Goal: Information Seeking & Learning: Find specific fact

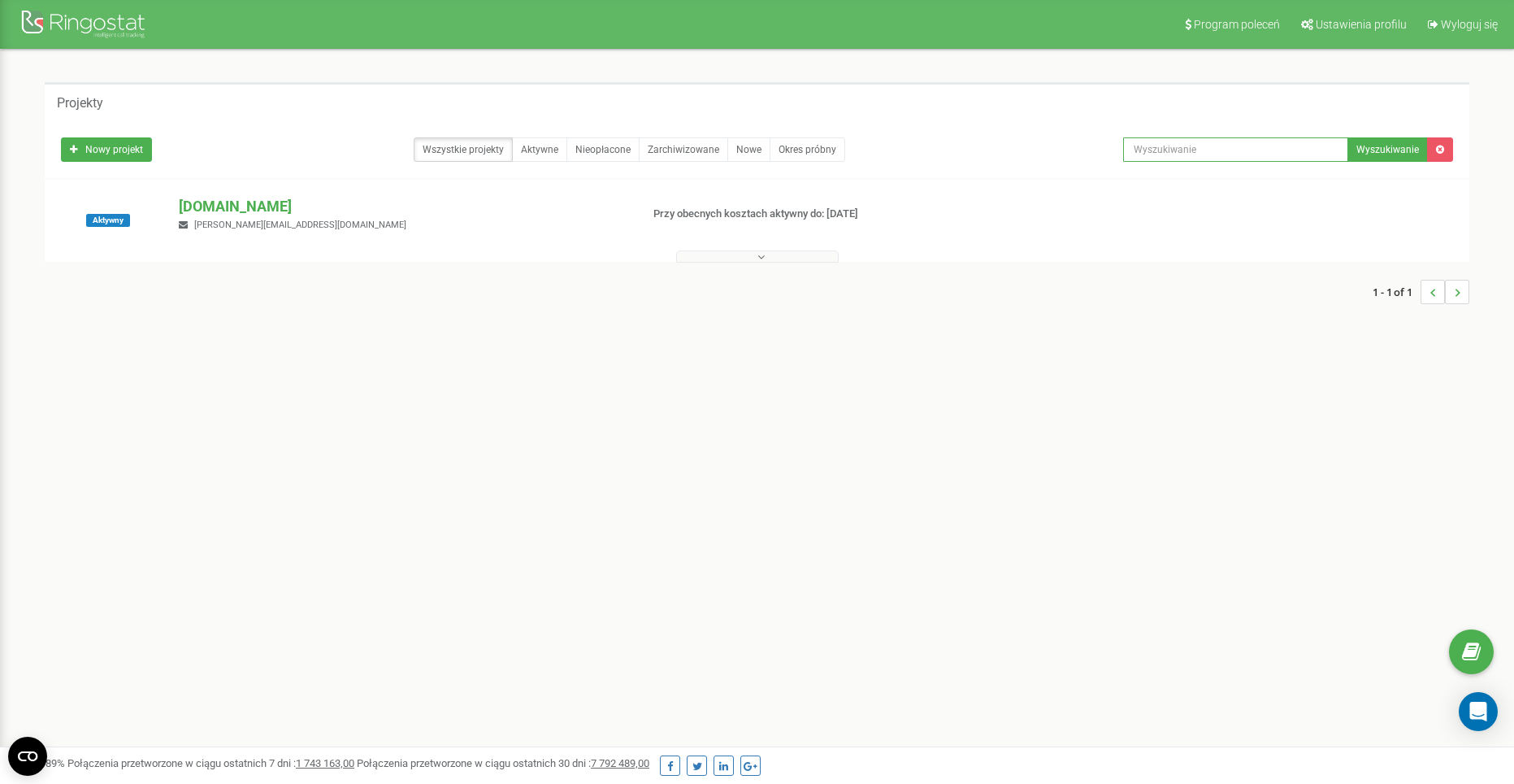
click at [1287, 160] on input "text" at bounding box center [1236, 149] width 225 height 25
paste input "512820088"
type input "512820088"
click at [322, 217] on div "bookinghost-call-center.com artur@bookinghost.com" at bounding box center [402, 214] width 472 height 36
click at [322, 202] on p "[DOMAIN_NAME]" at bounding box center [402, 206] width 448 height 21
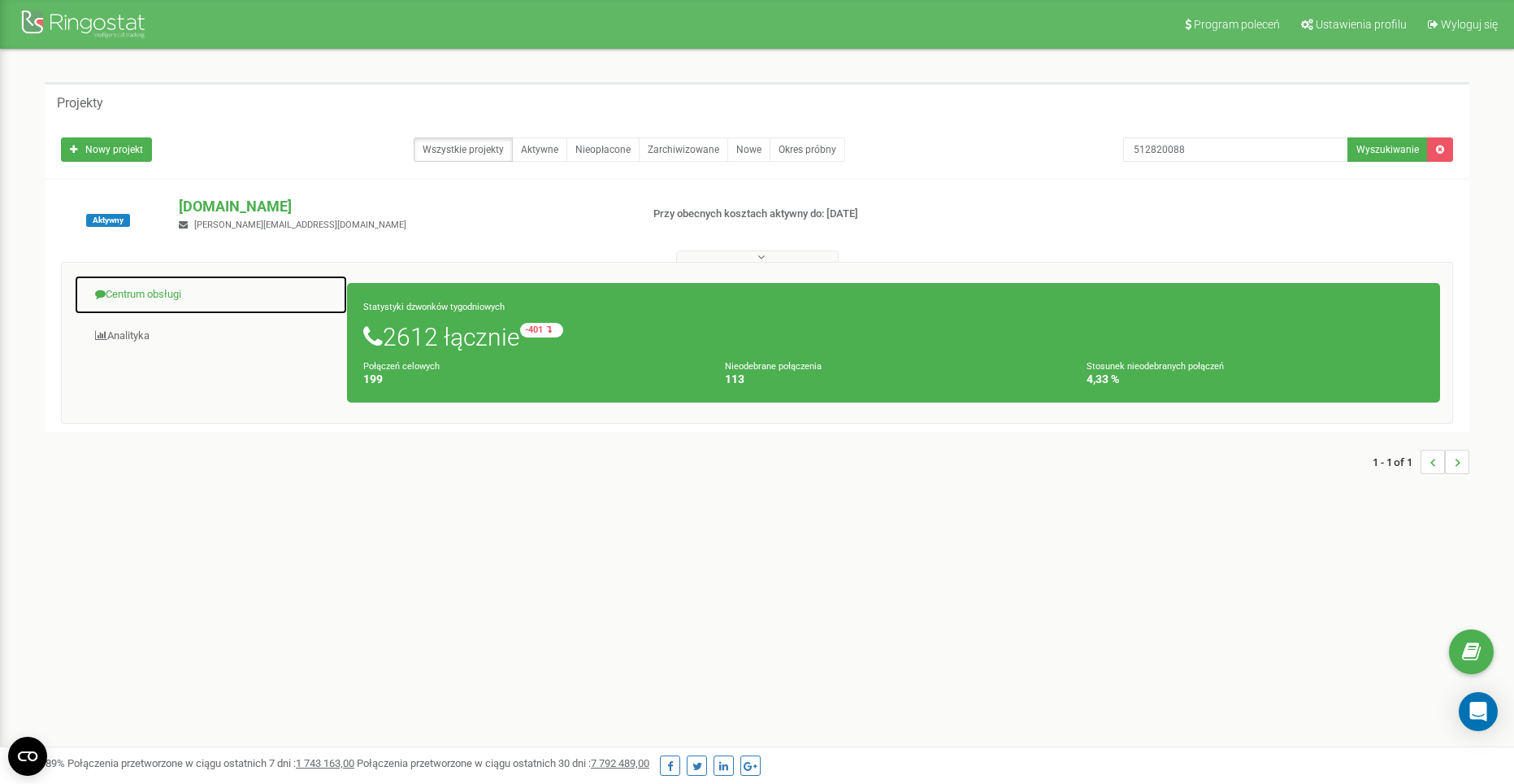
click at [200, 294] on link "Centrum obsługi" at bounding box center [211, 295] width 274 height 39
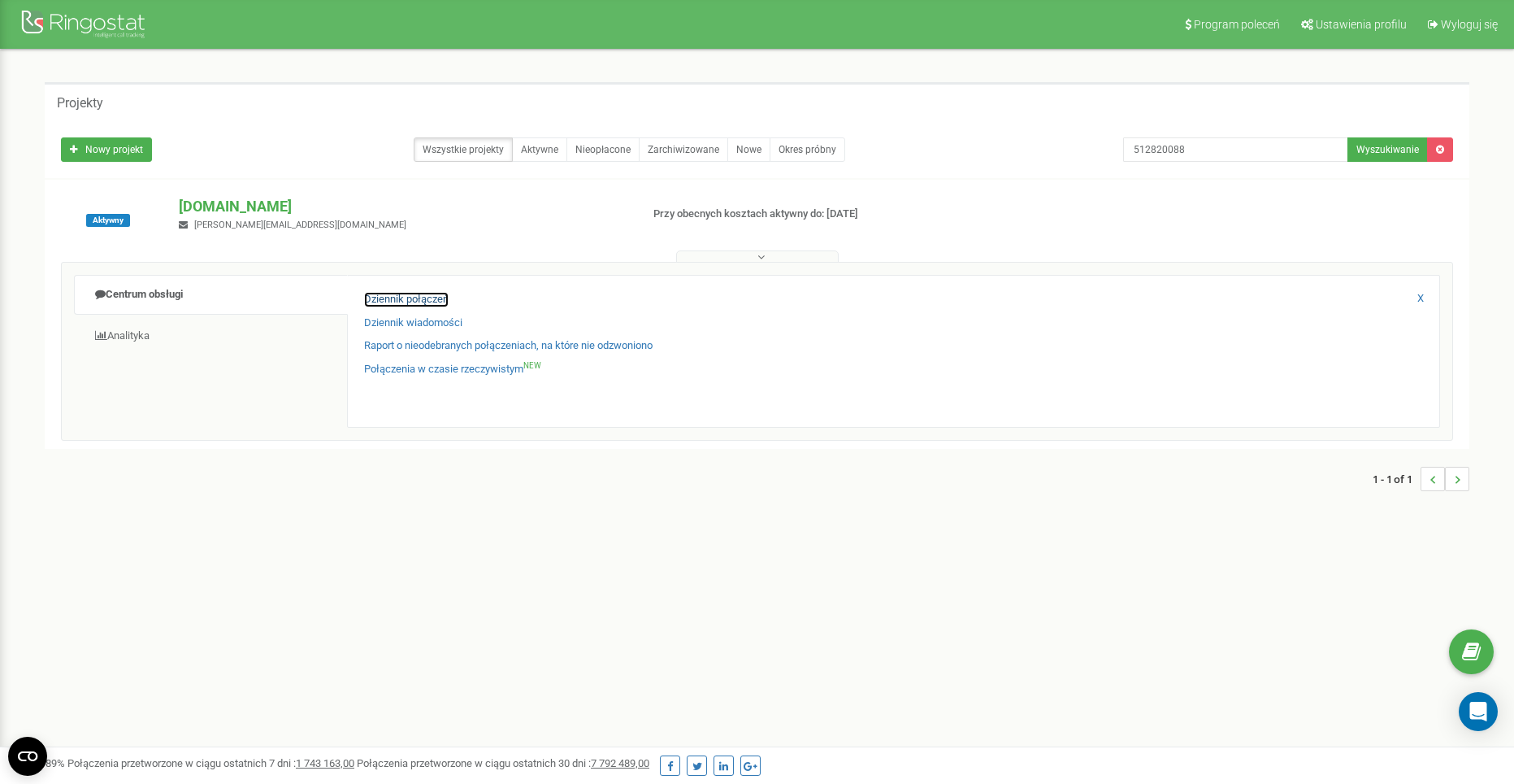
click at [394, 303] on link "Dziennik połączeń" at bounding box center [406, 300] width 85 height 16
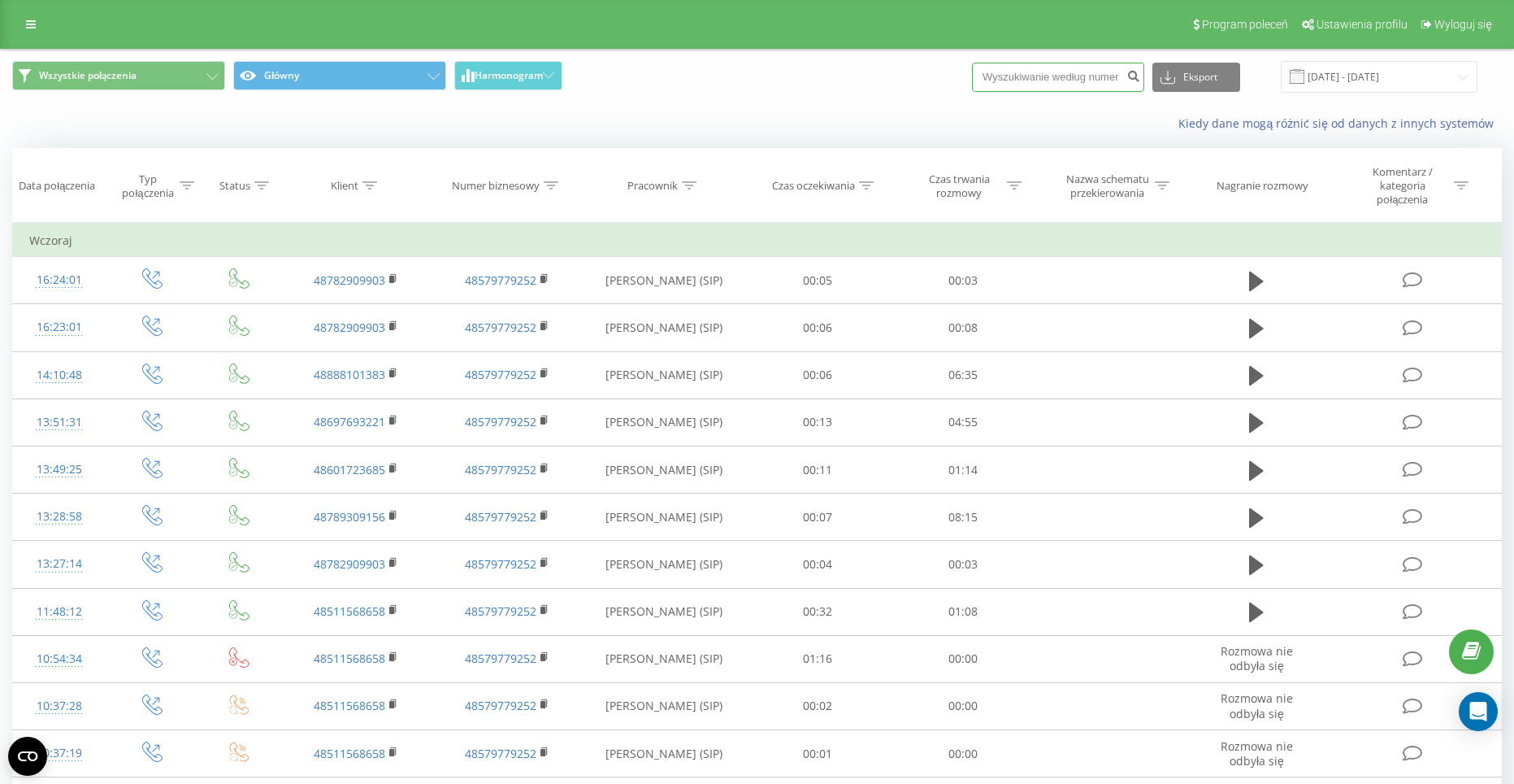
click at [1021, 63] on input at bounding box center [1058, 77] width 173 height 30
paste input "512820088"
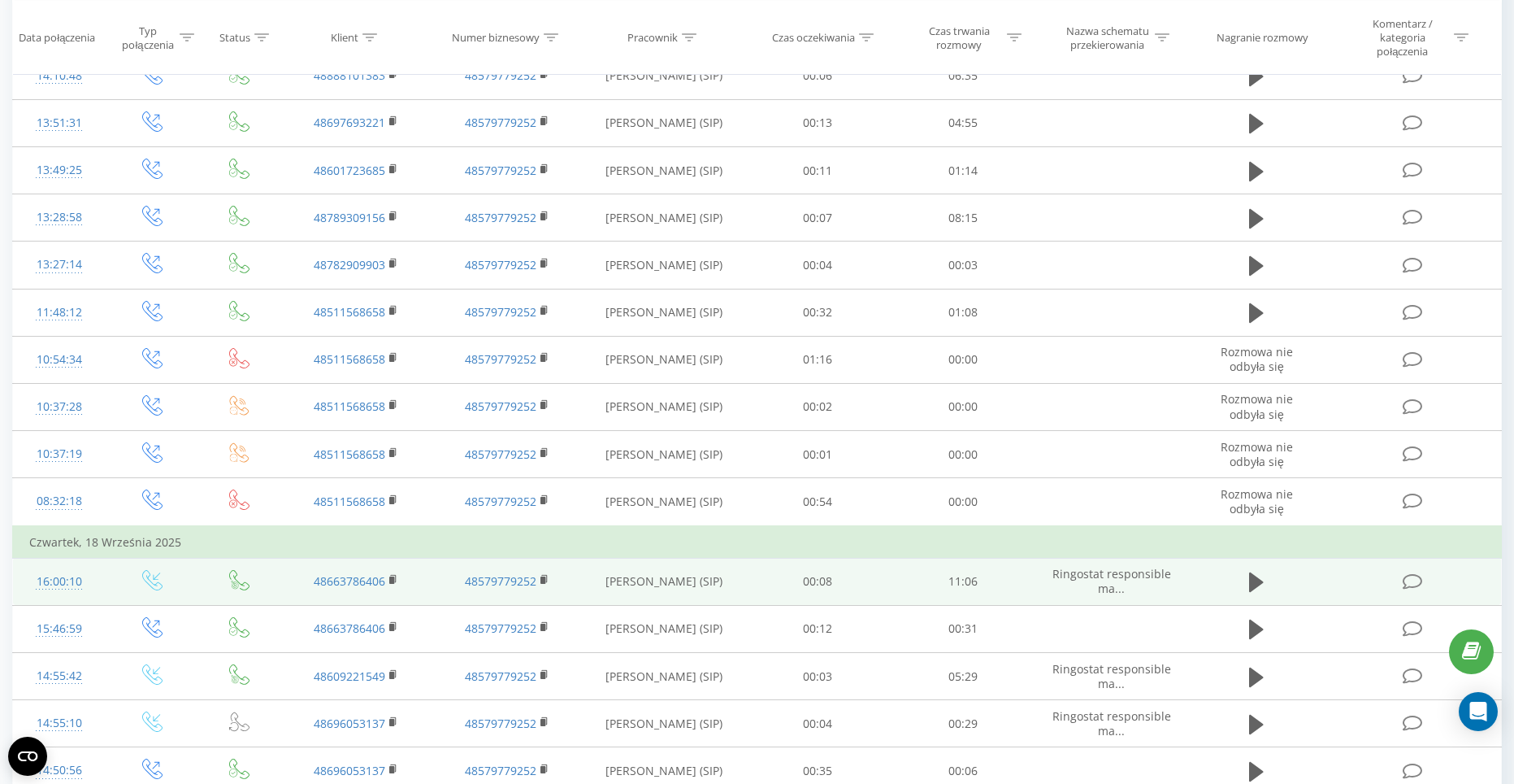
scroll to position [244, 0]
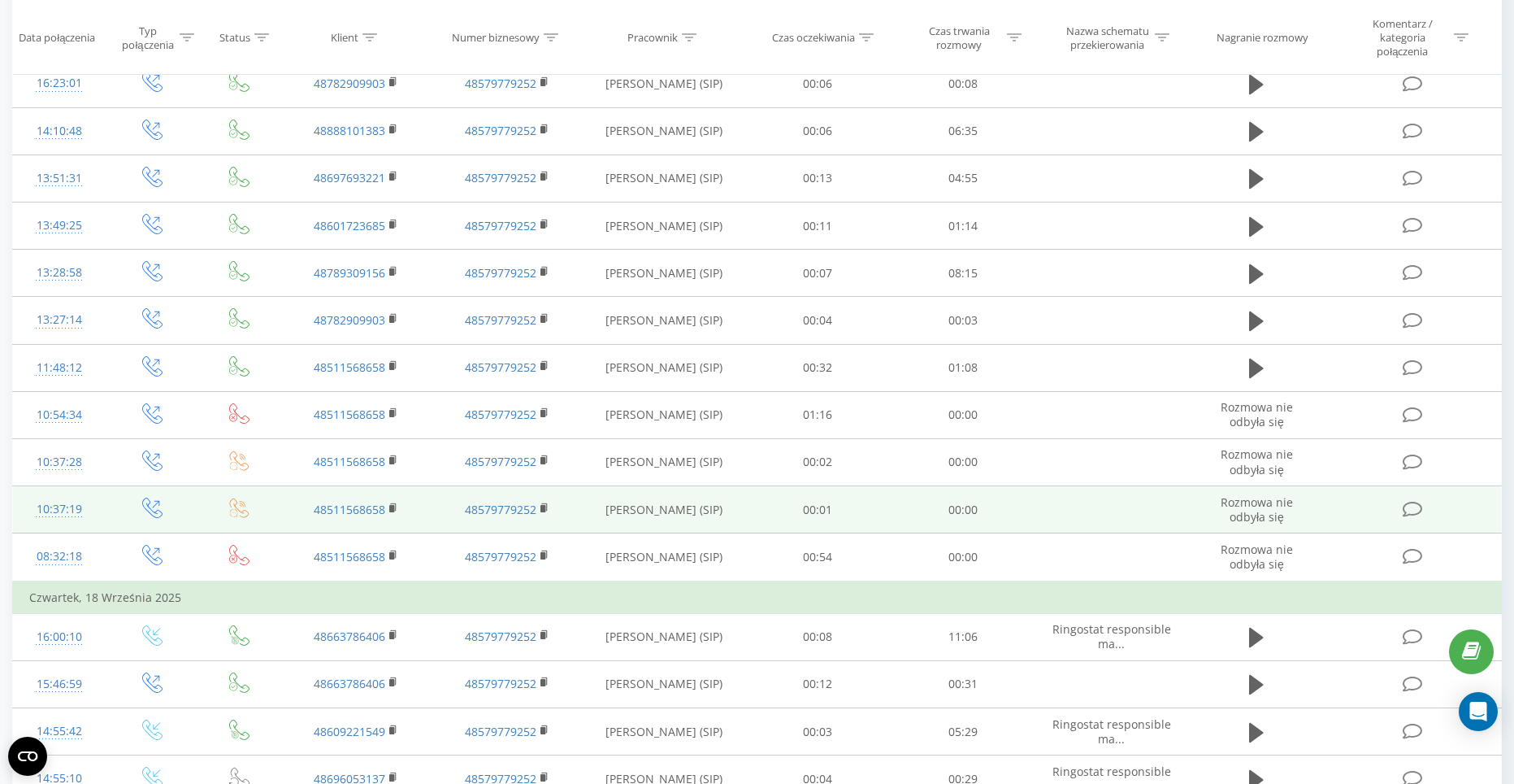
type input "512820088"
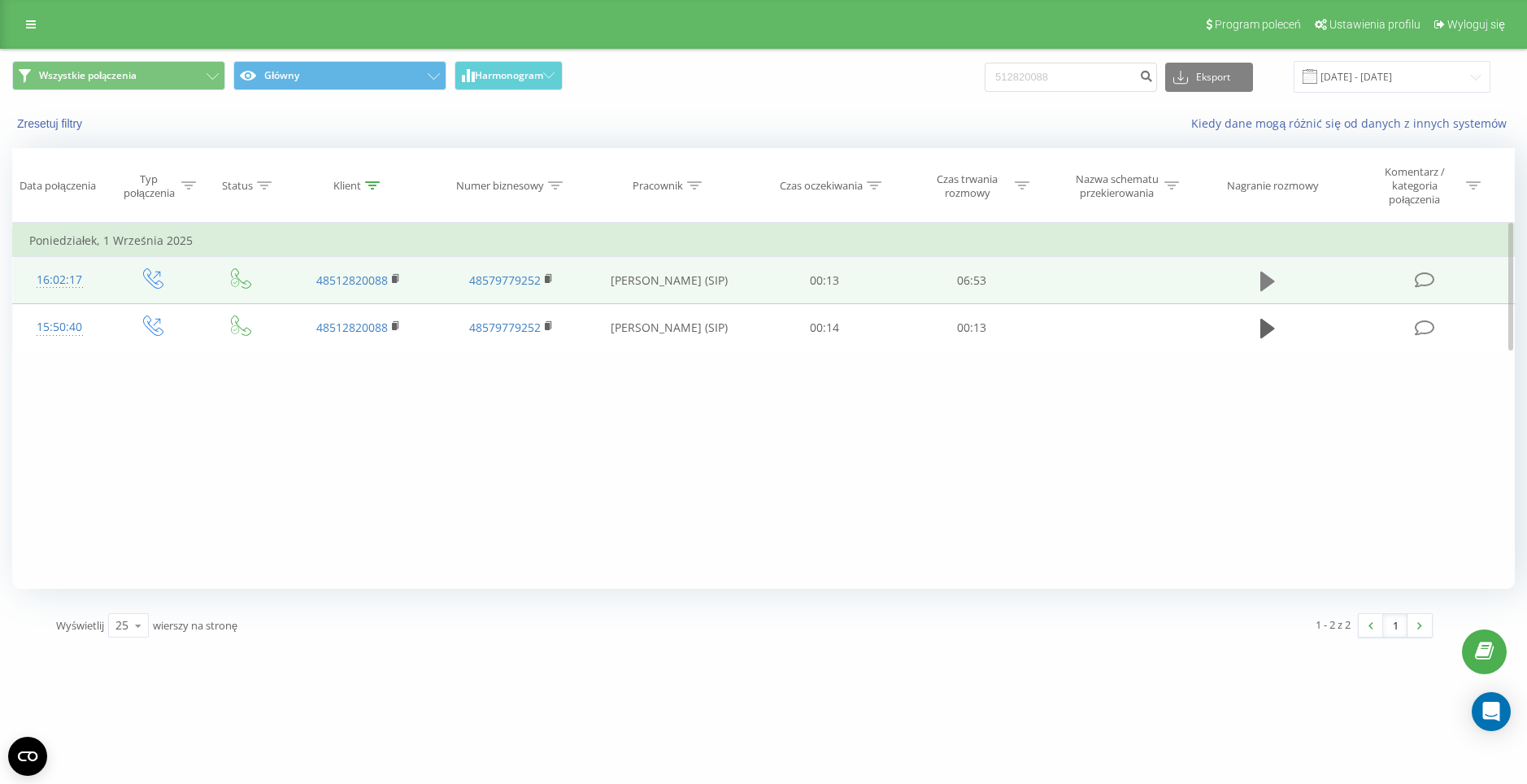
click at [1267, 280] on icon at bounding box center [1267, 281] width 15 height 20
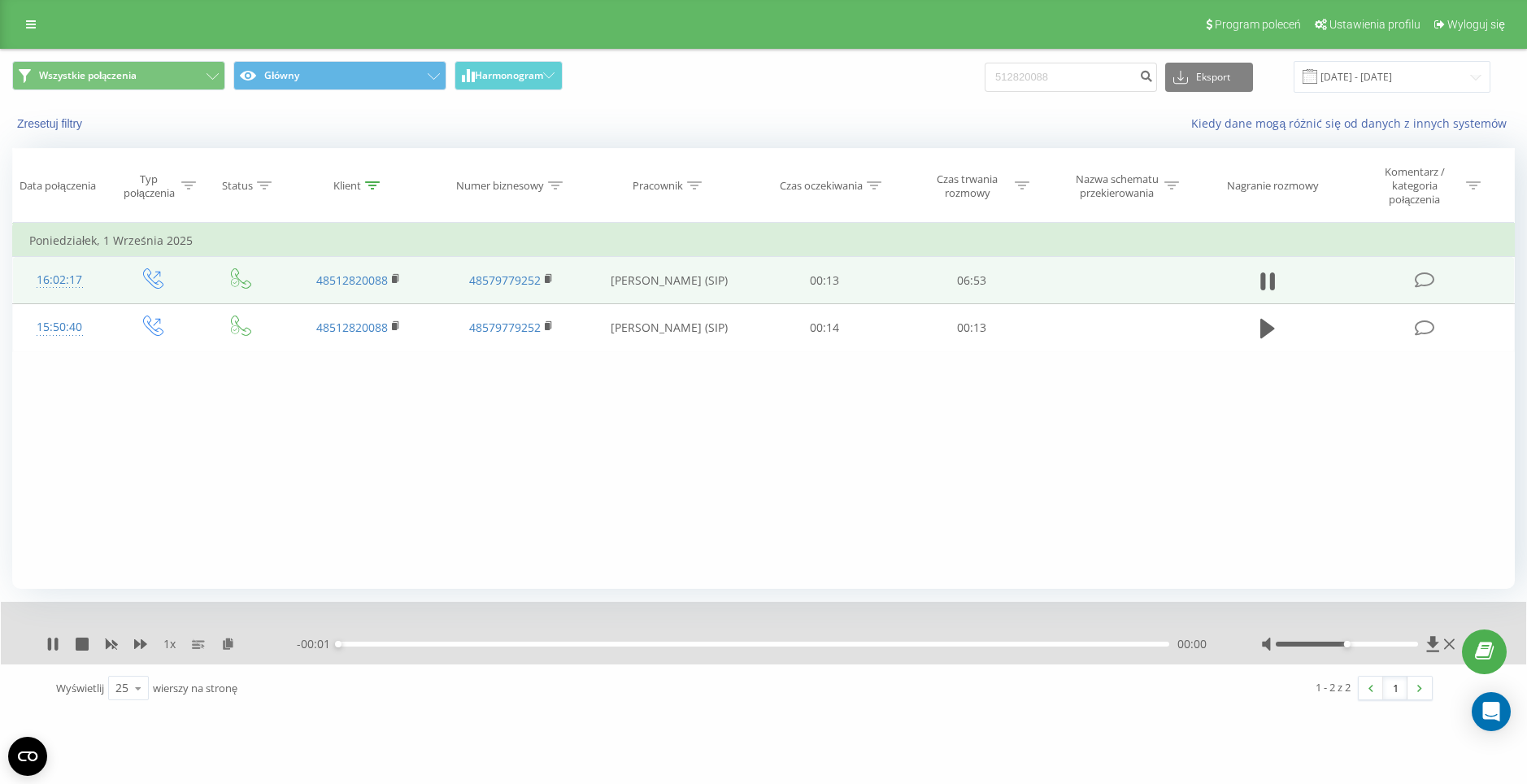
click at [922, 642] on div "00:00" at bounding box center [754, 643] width 831 height 5
click at [921, 643] on div "00:00" at bounding box center [754, 643] width 831 height 5
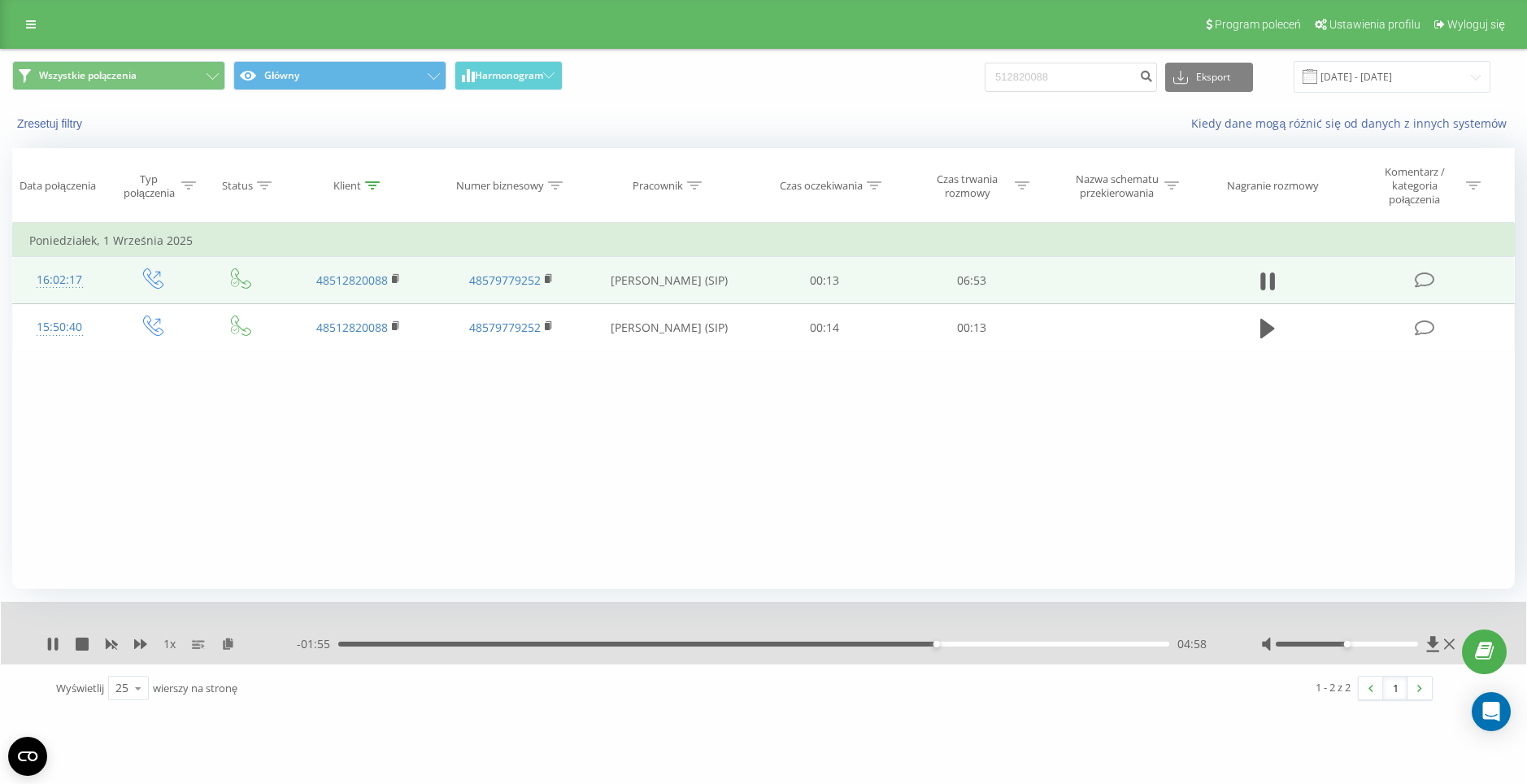
click at [985, 640] on div "- 01:55 04:58 04:58" at bounding box center [758, 644] width 922 height 16
click at [982, 652] on div "- 01:55 04:58 04:58" at bounding box center [758, 644] width 922 height 16
click at [984, 640] on div "- 01:55 04:58 04:58" at bounding box center [758, 644] width 922 height 16
click at [1006, 642] on div "04:58" at bounding box center [754, 643] width 831 height 5
click at [1084, 643] on div "06:04" at bounding box center [754, 643] width 831 height 5
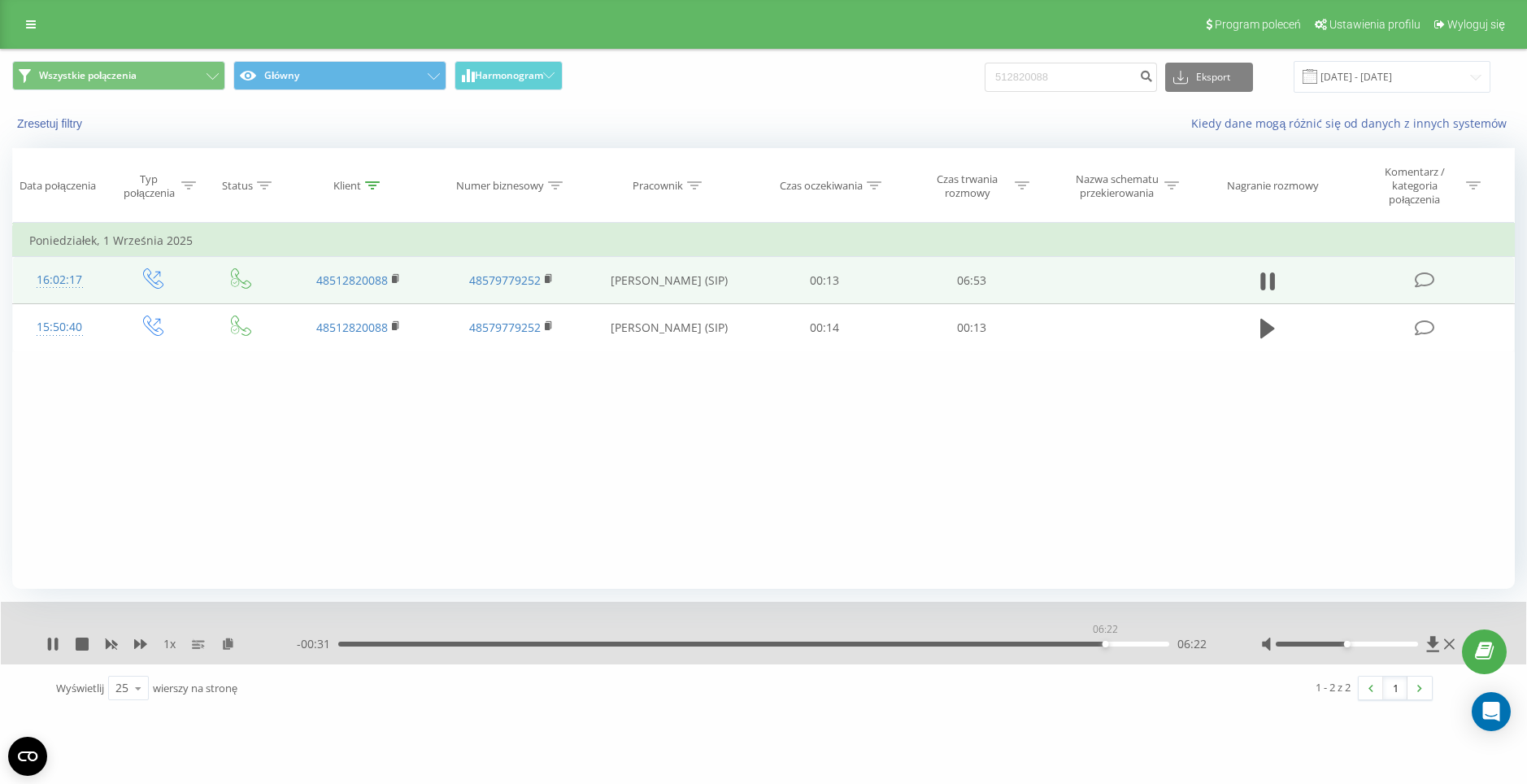
click at [1105, 643] on div "06:22" at bounding box center [754, 643] width 831 height 5
click at [1129, 644] on div "06:33" at bounding box center [754, 643] width 831 height 5
click at [56, 646] on icon at bounding box center [55, 643] width 3 height 13
click at [1105, 79] on input "512820088" at bounding box center [1070, 77] width 173 height 30
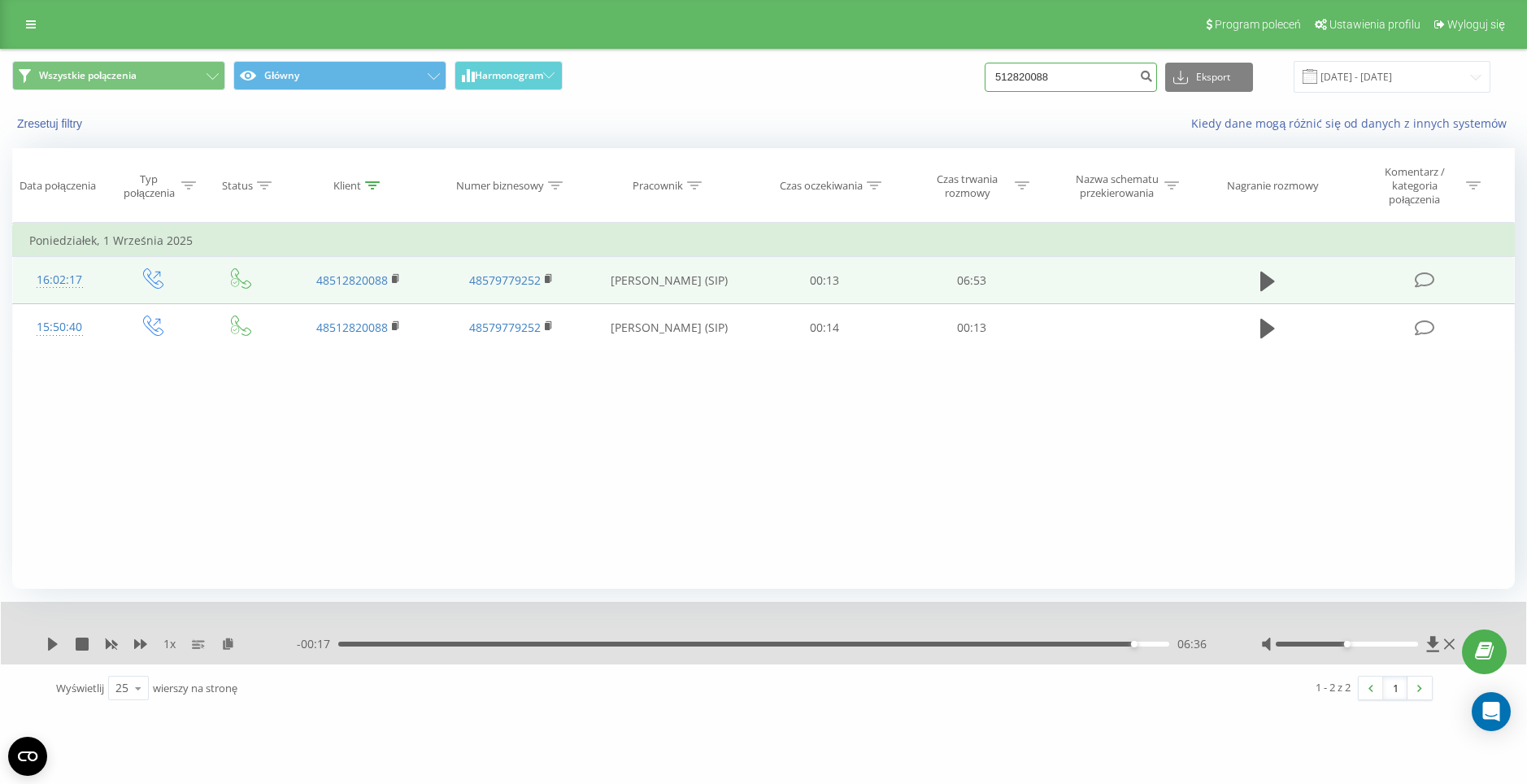
paste input "79315331"
type input "793153318"
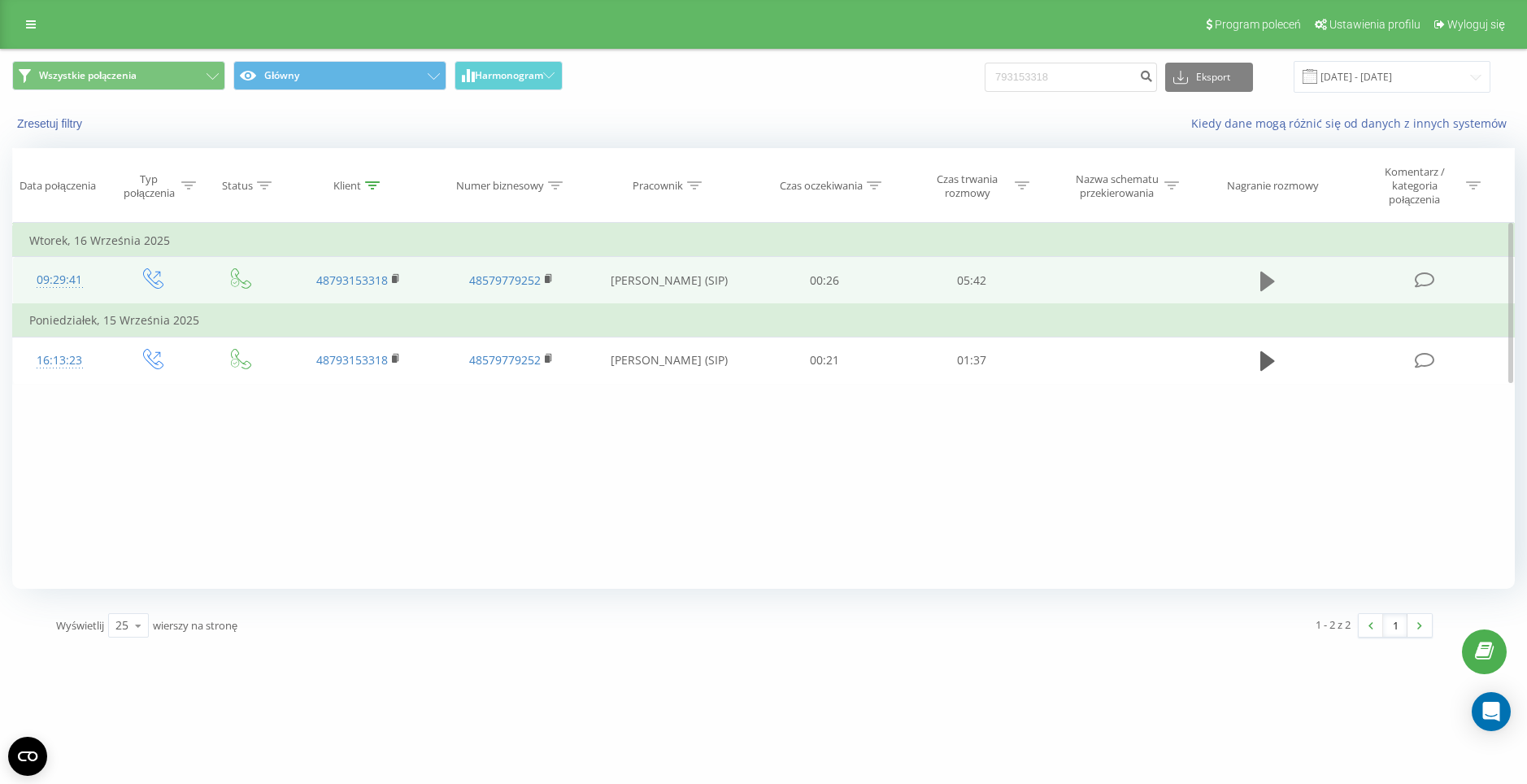
click at [1269, 272] on icon at bounding box center [1267, 281] width 15 height 23
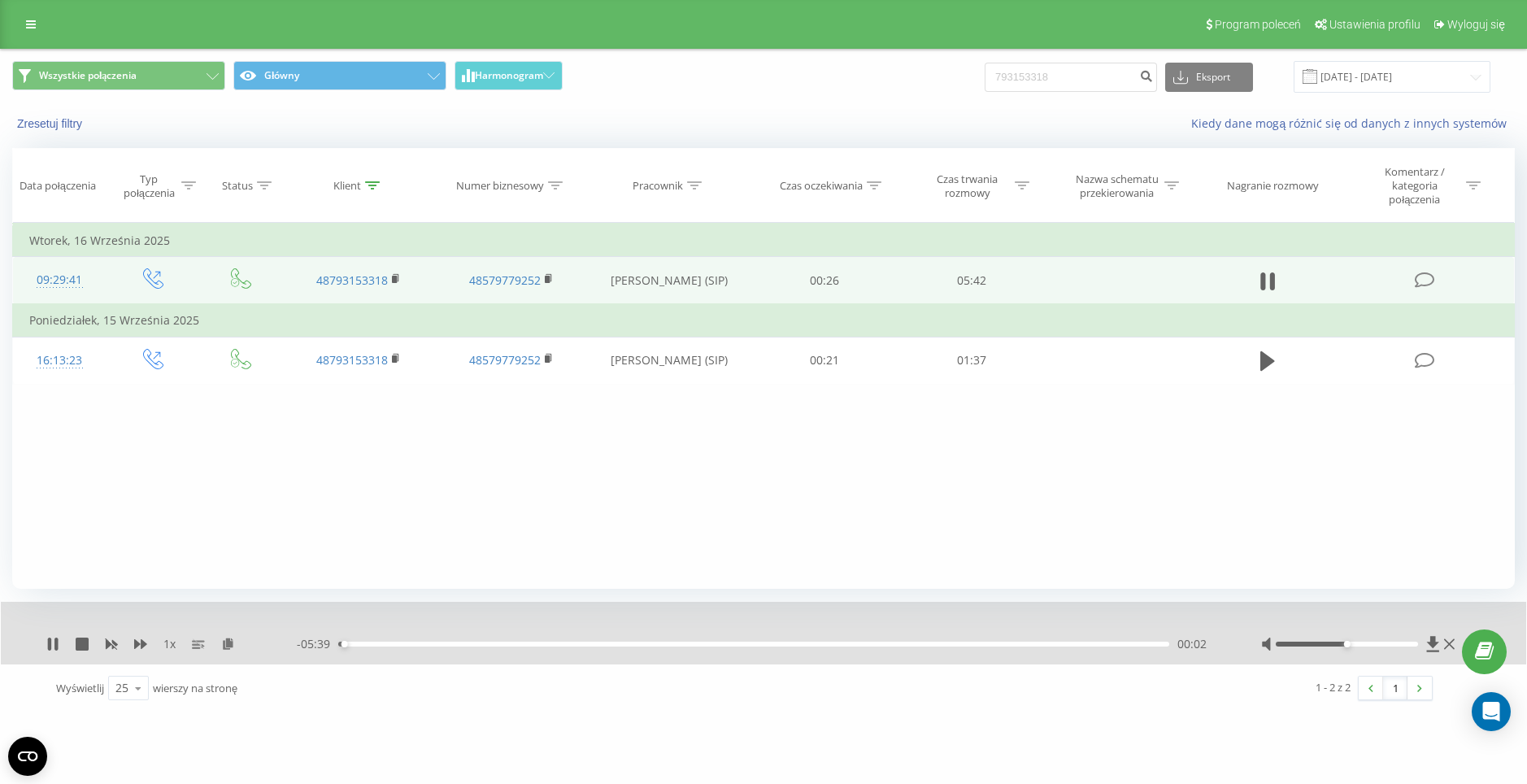
click at [987, 642] on div "00:02" at bounding box center [754, 643] width 831 height 5
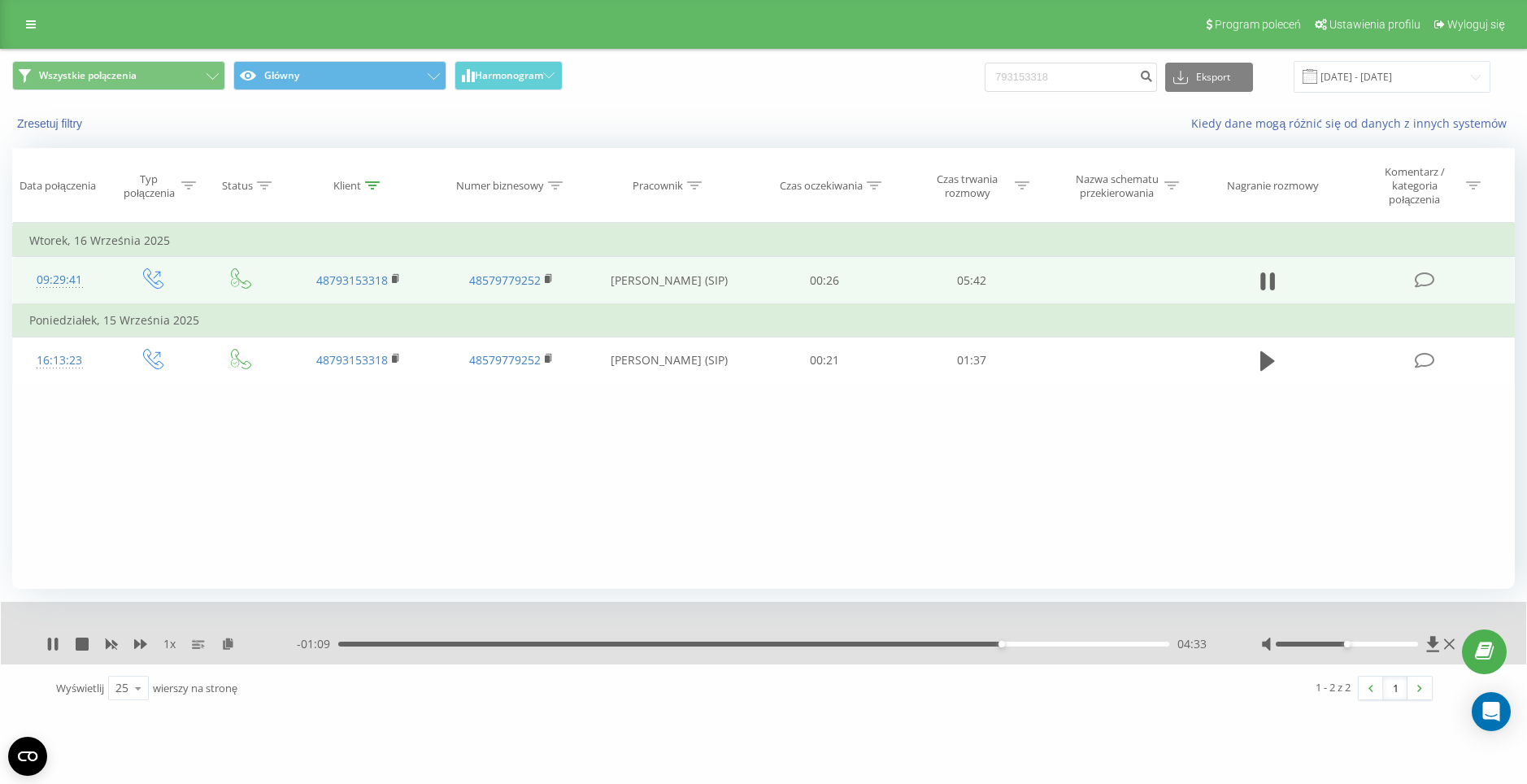
click at [1037, 645] on div "04:33" at bounding box center [754, 643] width 831 height 5
click at [1051, 645] on div "04:48" at bounding box center [754, 643] width 831 height 5
click at [1061, 645] on div "04:54" at bounding box center [754, 643] width 831 height 5
click at [56, 636] on div "1 x - 00:08 05:34 05:34" at bounding box center [764, 632] width 1525 height 62
click at [55, 636] on div "1 x" at bounding box center [172, 644] width 251 height 16
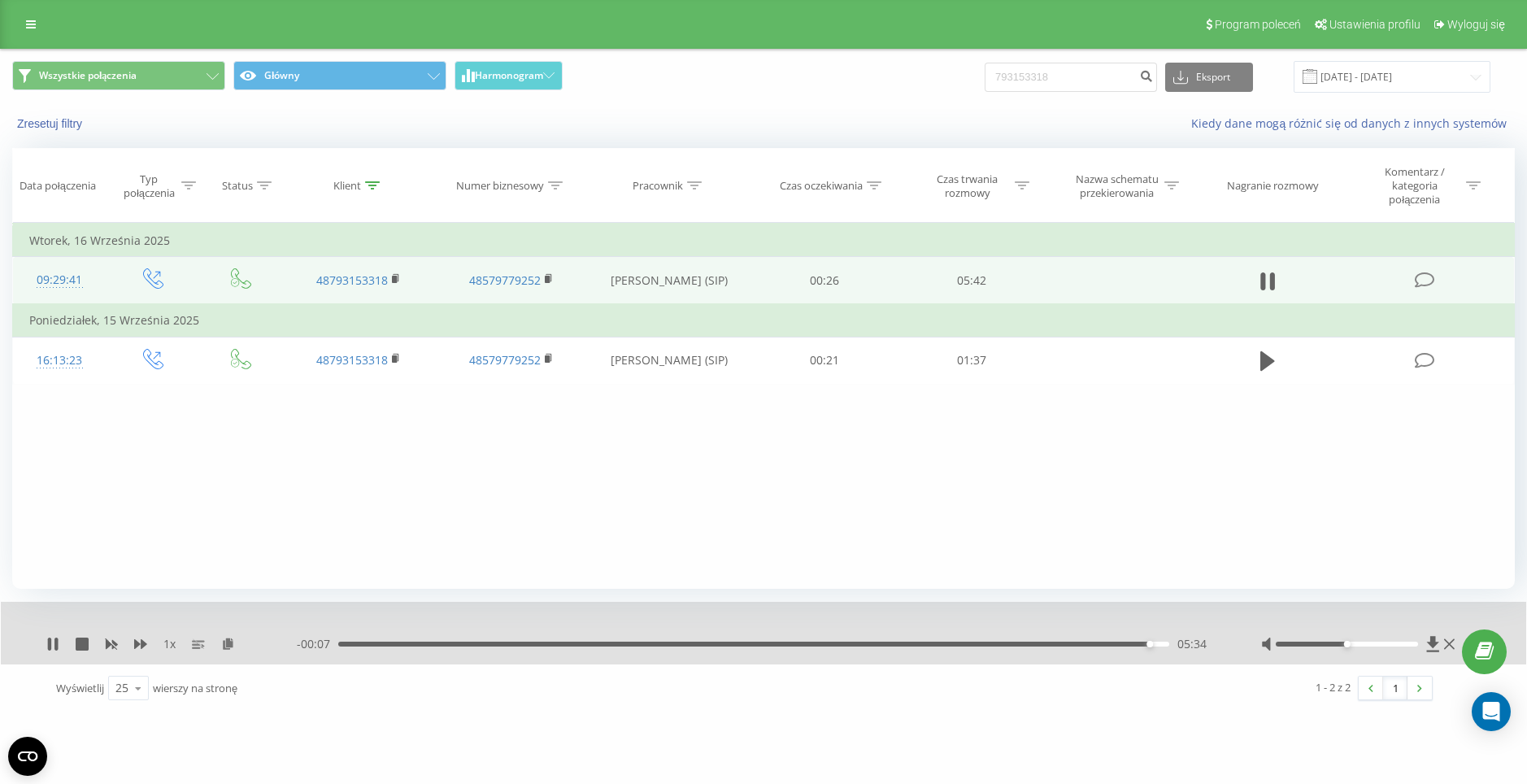
click at [53, 652] on div "1 x" at bounding box center [172, 644] width 251 height 16
click at [52, 640] on icon at bounding box center [52, 643] width 13 height 13
click at [1113, 76] on input "793153318" at bounding box center [1070, 77] width 173 height 30
paste input "608160410"
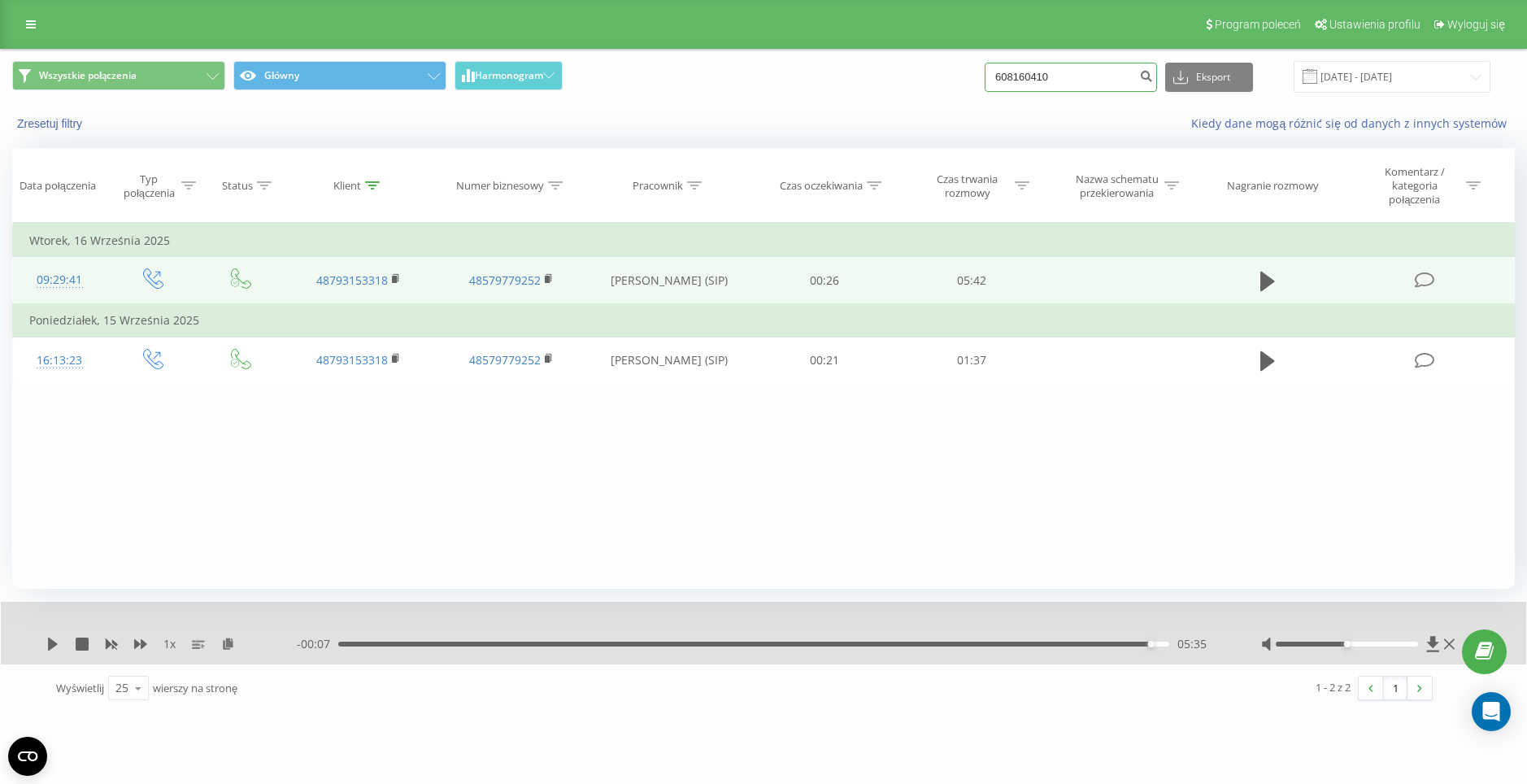
type input "608160410"
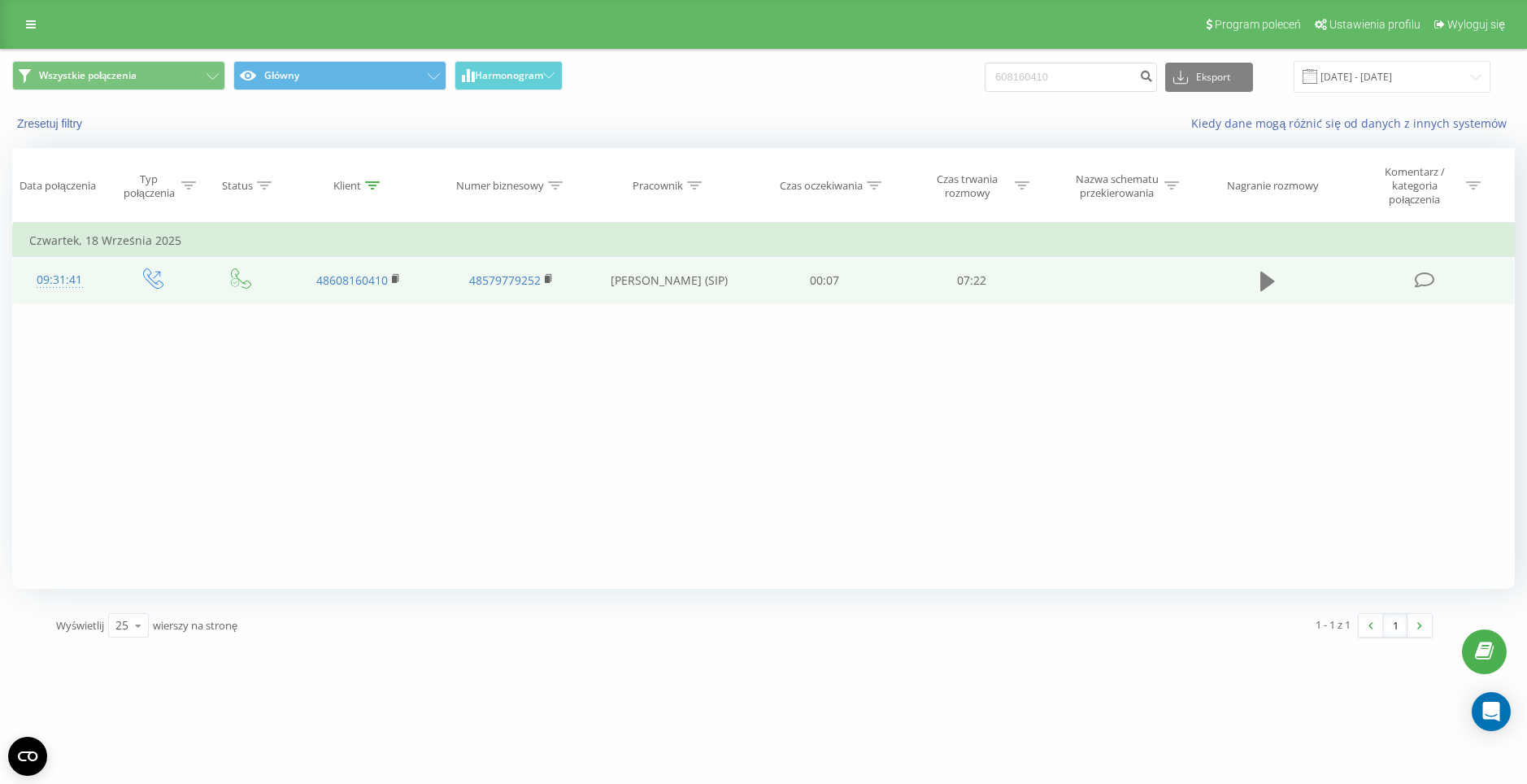
click at [1273, 282] on icon at bounding box center [1267, 281] width 15 height 20
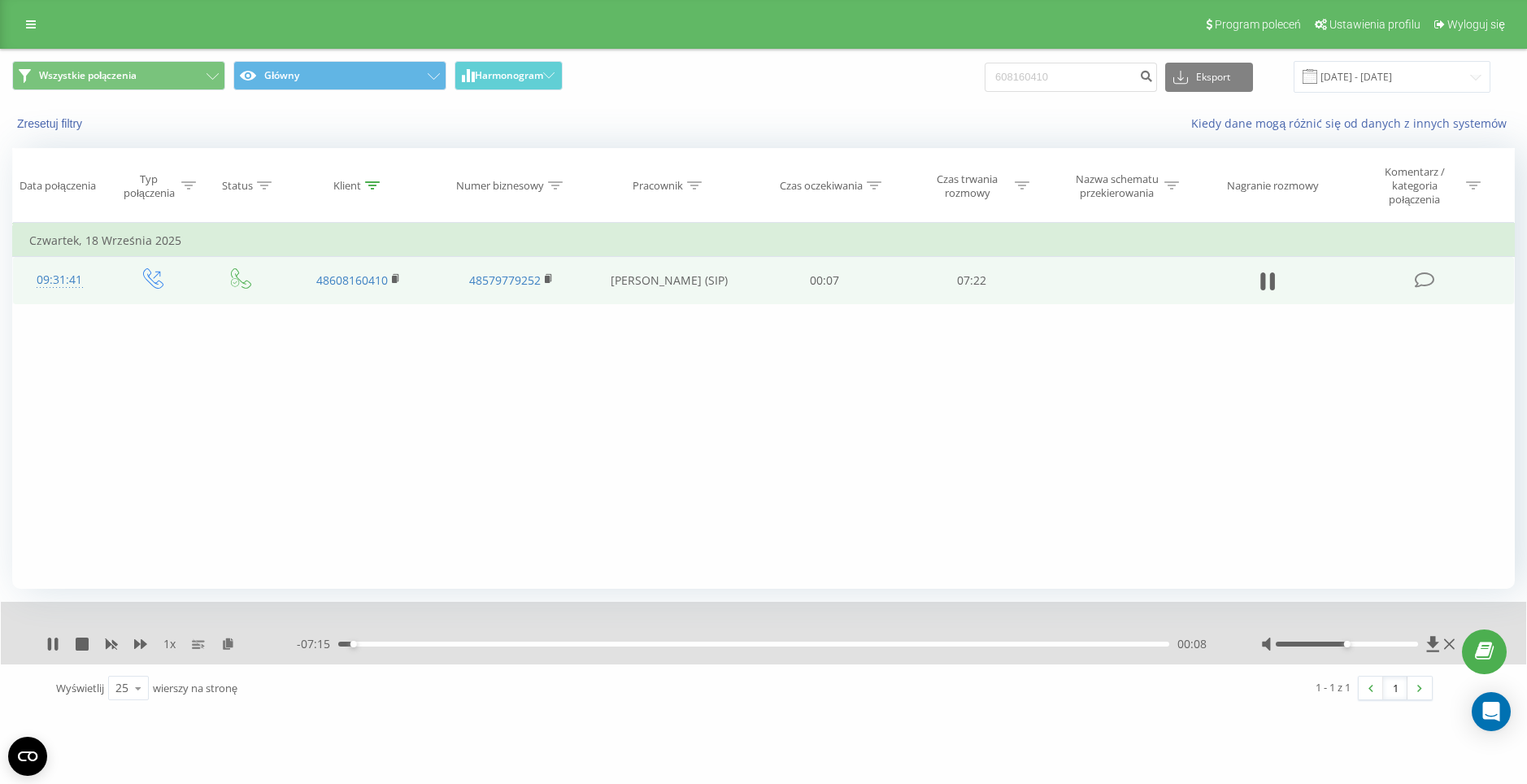
click at [1014, 642] on div "00:08" at bounding box center [754, 643] width 831 height 5
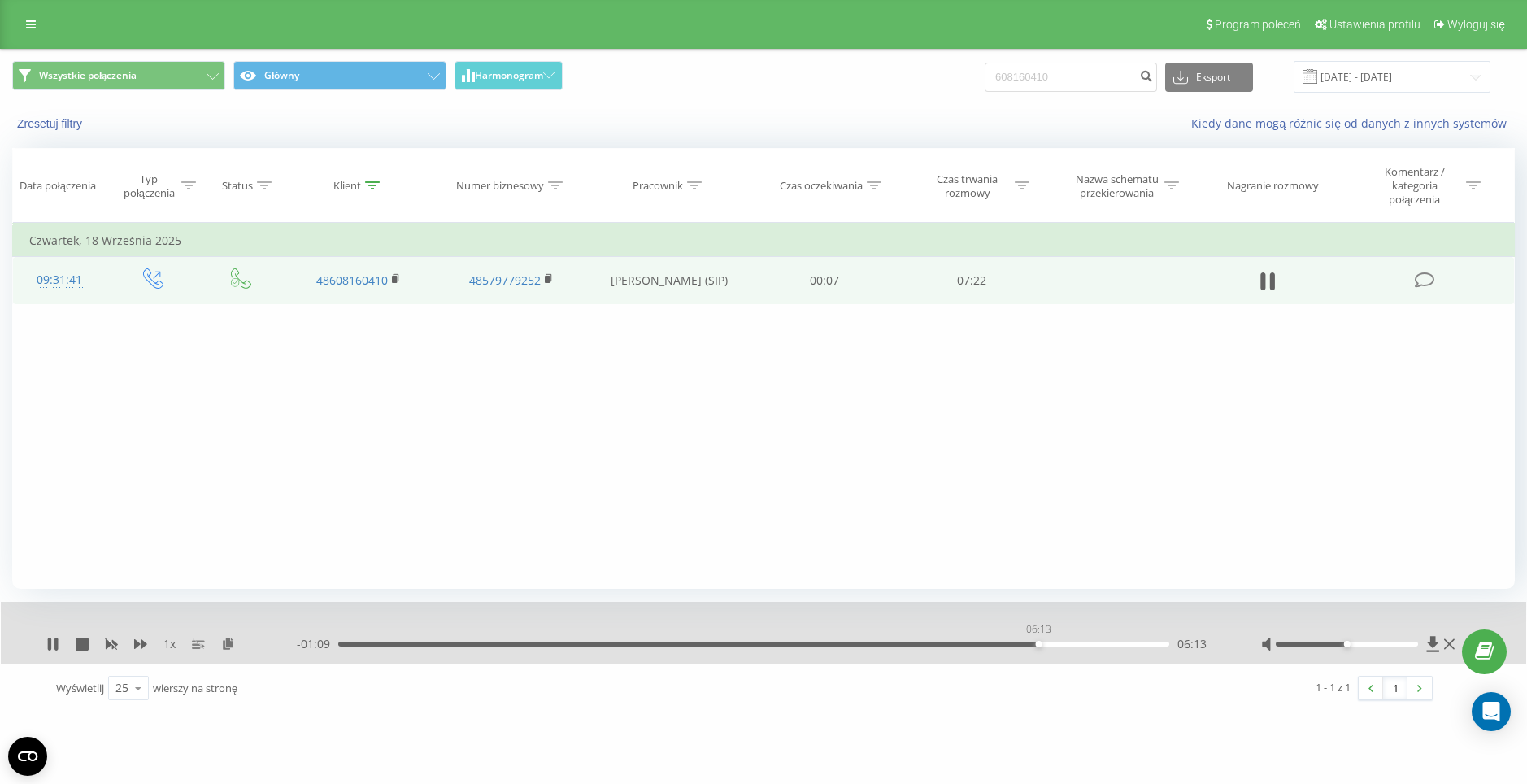
click at [1038, 642] on div "06:13" at bounding box center [754, 643] width 831 height 5
click at [1095, 645] on div "06:44" at bounding box center [754, 643] width 831 height 5
click at [1109, 643] on div "06:51" at bounding box center [754, 643] width 831 height 5
click at [1125, 645] on div "06:59" at bounding box center [754, 643] width 831 height 5
click at [1144, 644] on div "06:59" at bounding box center [754, 643] width 831 height 5
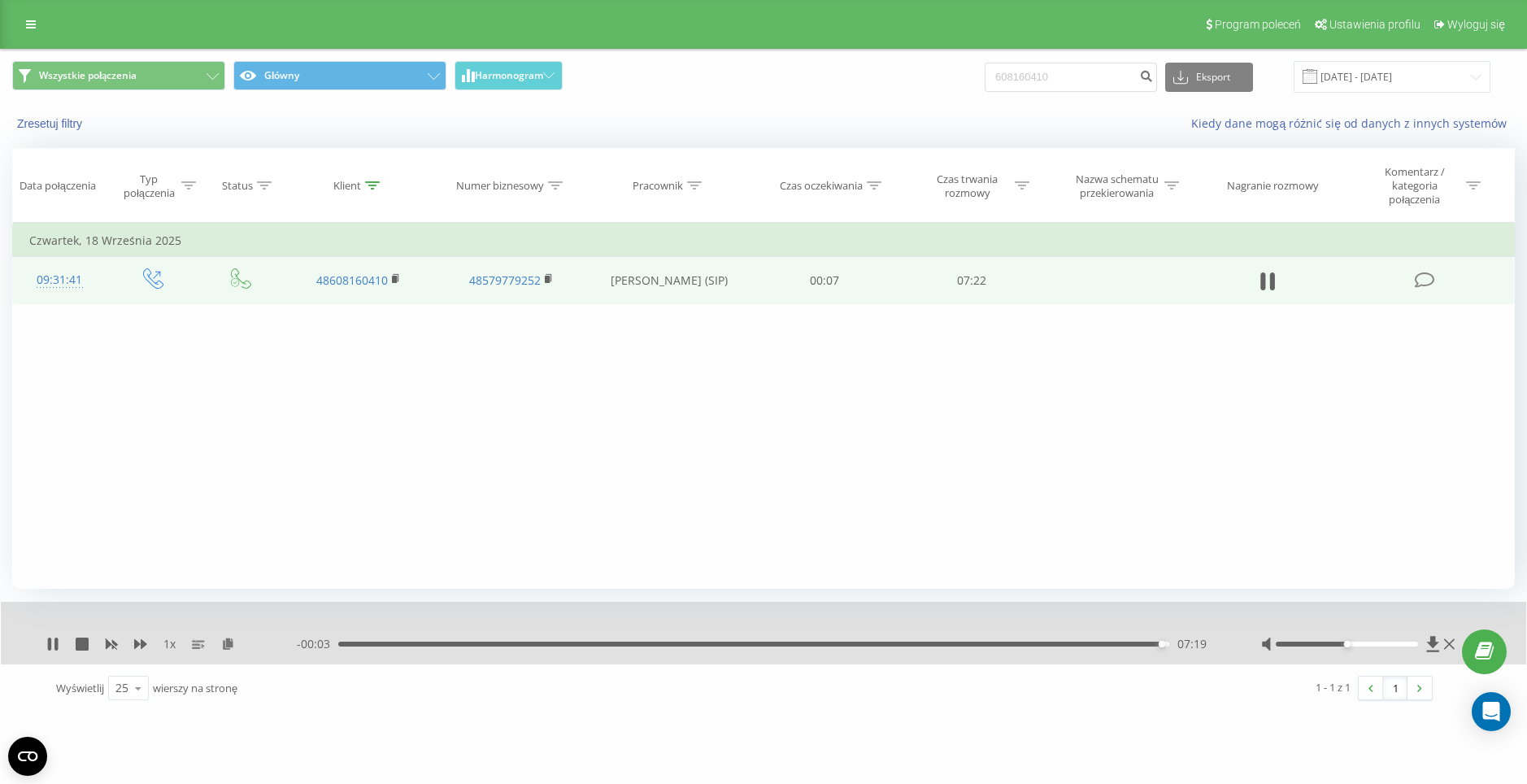
click at [60, 638] on div "1 x" at bounding box center [172, 644] width 251 height 16
click at [57, 639] on icon at bounding box center [55, 643] width 3 height 13
